Goal: Navigation & Orientation: Find specific page/section

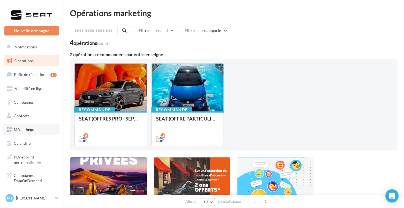
click at [31, 129] on span "Médiathèque" at bounding box center [25, 129] width 23 height 5
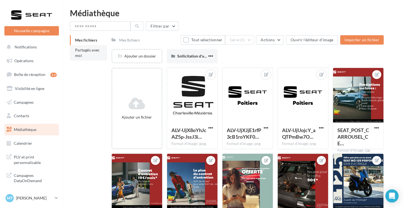
click at [91, 53] on li "Partagés avec moi" at bounding box center [88, 52] width 37 height 15
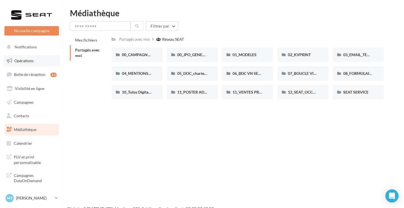
click at [37, 63] on link "Opérations" at bounding box center [31, 61] width 57 height 12
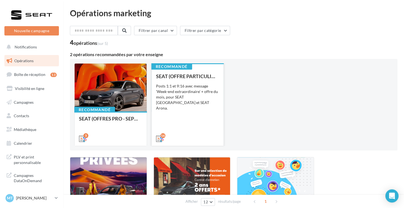
click at [190, 102] on div "SEAT (OFFRE PARTICULIER - SEPT) - SOCIAL MEDIA Posts 1:1 et 9:16 avec message '…" at bounding box center [187, 106] width 63 height 67
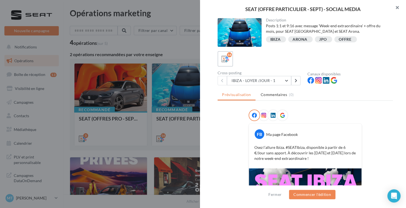
click at [395, 7] on button "button" at bounding box center [395, 8] width 22 height 16
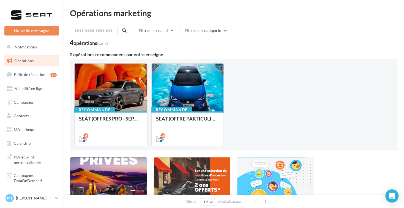
click at [111, 99] on div at bounding box center [111, 88] width 72 height 48
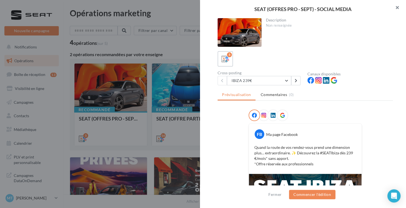
click at [397, 8] on button "button" at bounding box center [395, 8] width 22 height 16
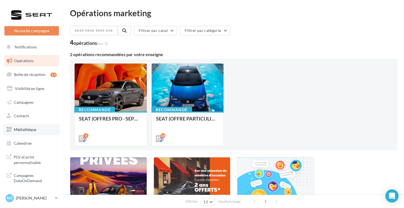
click at [42, 129] on link "Médiathèque" at bounding box center [31, 130] width 57 height 12
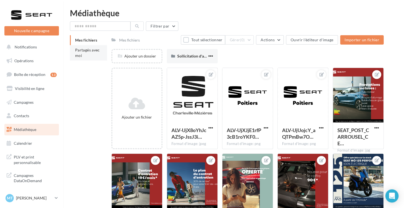
click at [90, 57] on li "Partagés avec moi" at bounding box center [88, 52] width 37 height 15
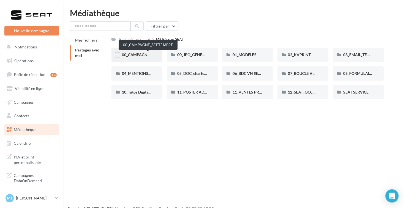
click at [139, 54] on span "00_CAMPAGNE_SEPTEMBRE" at bounding box center [147, 54] width 51 height 5
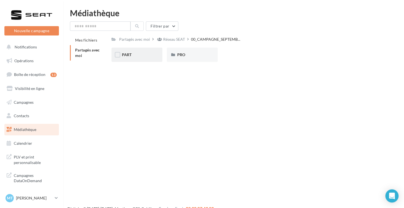
click at [147, 53] on div "PART" at bounding box center [137, 54] width 30 height 5
click at [198, 55] on div "ATECA" at bounding box center [192, 54] width 30 height 5
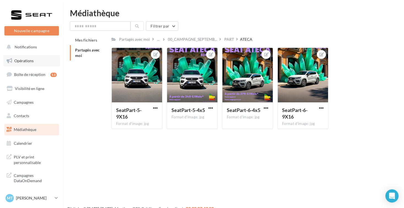
click at [48, 63] on link "Opérations" at bounding box center [31, 61] width 57 height 12
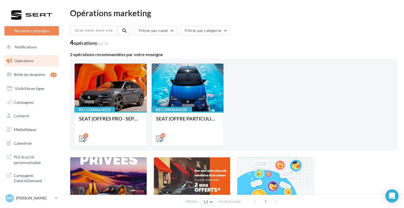
drag, startPoint x: 70, startPoint y: 39, endPoint x: 112, endPoint y: 42, distance: 42.4
click at [112, 42] on div "4 opérations (sur 5)" at bounding box center [233, 43] width 327 height 7
drag, startPoint x: 93, startPoint y: 200, endPoint x: 93, endPoint y: 208, distance: 7.7
drag, startPoint x: 93, startPoint y: 208, endPoint x: 48, endPoint y: 198, distance: 45.4
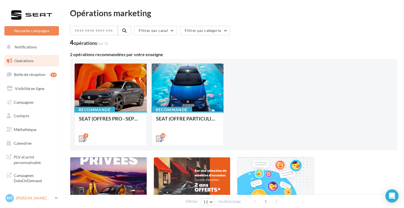
click at [48, 198] on p "[PERSON_NAME]" at bounding box center [34, 197] width 37 height 5
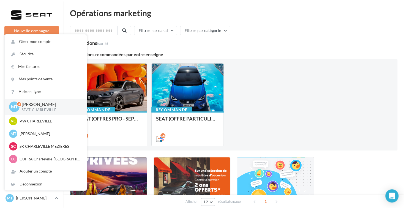
click at [252, 51] on div "Filtrer par canal Filtrer par catégorie 4 opérations (sur 5) 2 opérations recom…" at bounding box center [233, 143] width 327 height 234
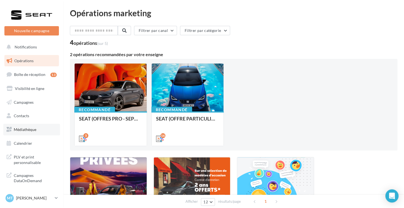
click at [38, 127] on link "Médiathèque" at bounding box center [31, 130] width 57 height 12
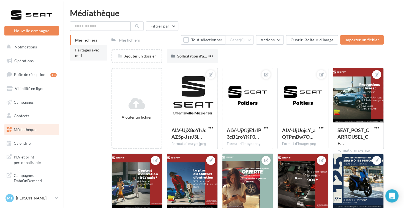
click at [93, 48] on span "Partagés avec moi" at bounding box center [87, 53] width 25 height 10
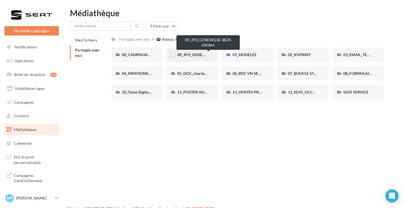
click at [189, 54] on span "00_JPO_GENERIQUE IBIZA ARONA" at bounding box center [208, 54] width 62 height 5
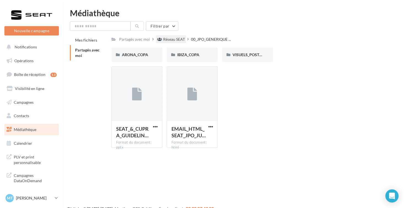
click at [165, 42] on div "Réseau SEAT" at bounding box center [174, 39] width 22 height 5
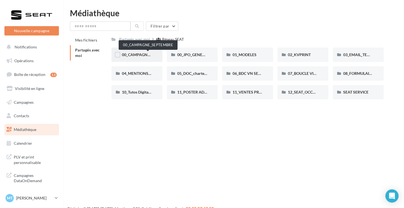
click at [145, 53] on span "00_CAMPAGNE_SEPTEMBRE" at bounding box center [147, 54] width 51 height 5
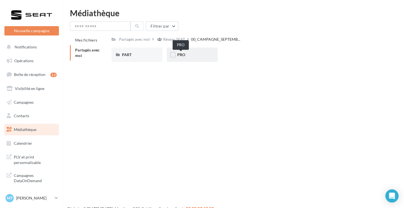
click at [181, 54] on span "PRO" at bounding box center [181, 54] width 8 height 5
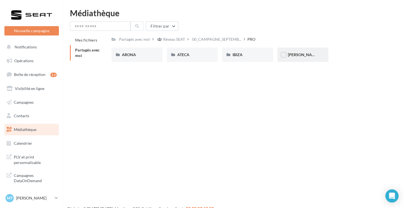
click at [313, 59] on div "LEON" at bounding box center [302, 55] width 51 height 14
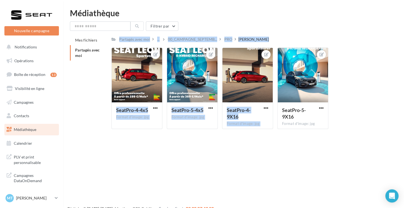
drag, startPoint x: 80, startPoint y: 93, endPoint x: 348, endPoint y: 115, distance: 268.9
click at [348, 115] on div "Mes fichiers Partagés avec moi Partagés avec moi ... 00_CAMPAGNE_SEPTEMB... PRO…" at bounding box center [236, 84] width 332 height 98
click at [350, 112] on div "SeatPro-4-4x5 Format d'image: jpg SeatPro-4-4x5 SeatPro-5-4x5 Format d'image: j…" at bounding box center [249, 91] width 276 height 86
